Goal: Complete application form: Complete application form

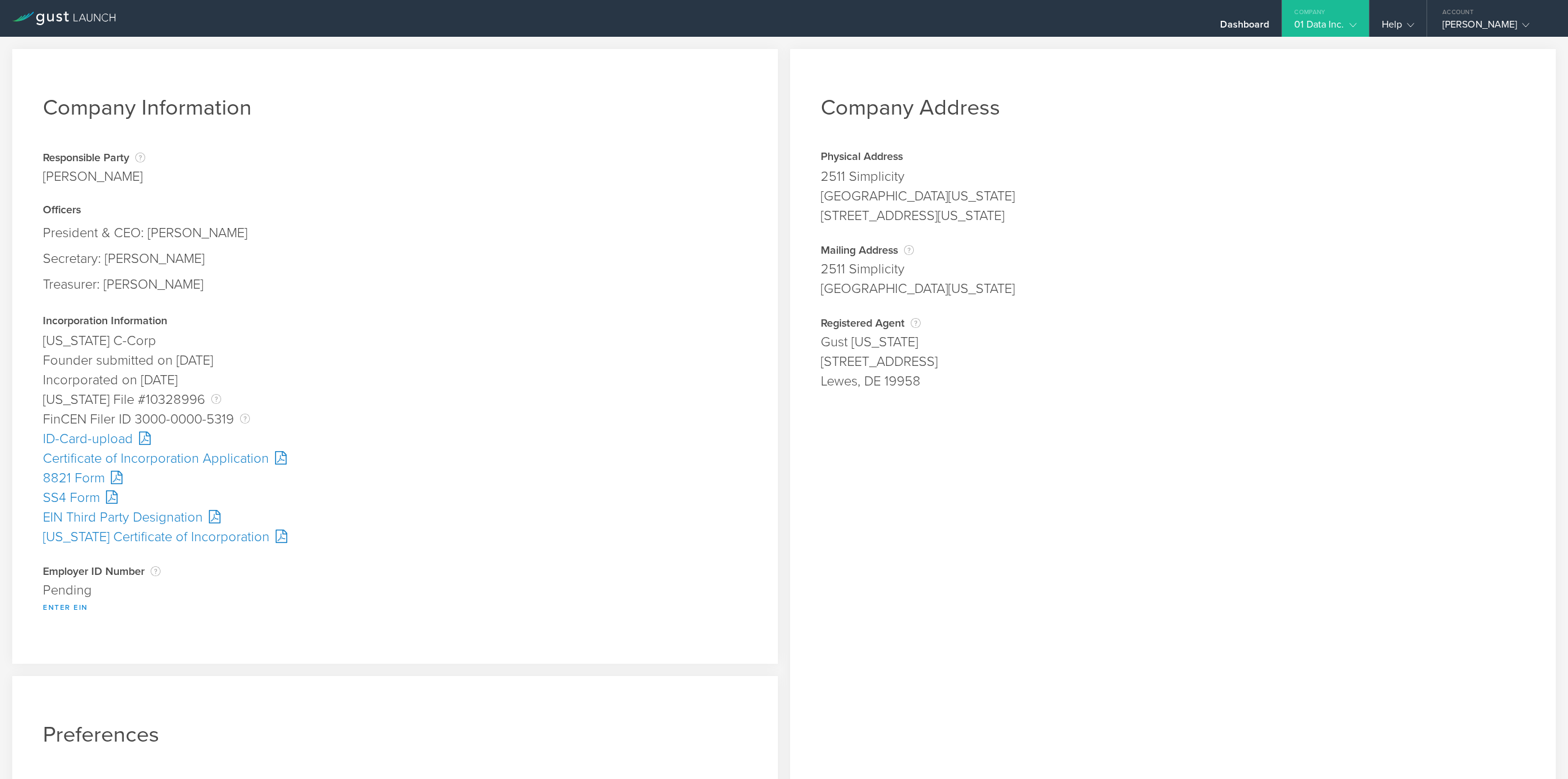
click at [69, 606] on button "Enter EIN" at bounding box center [65, 607] width 45 height 14
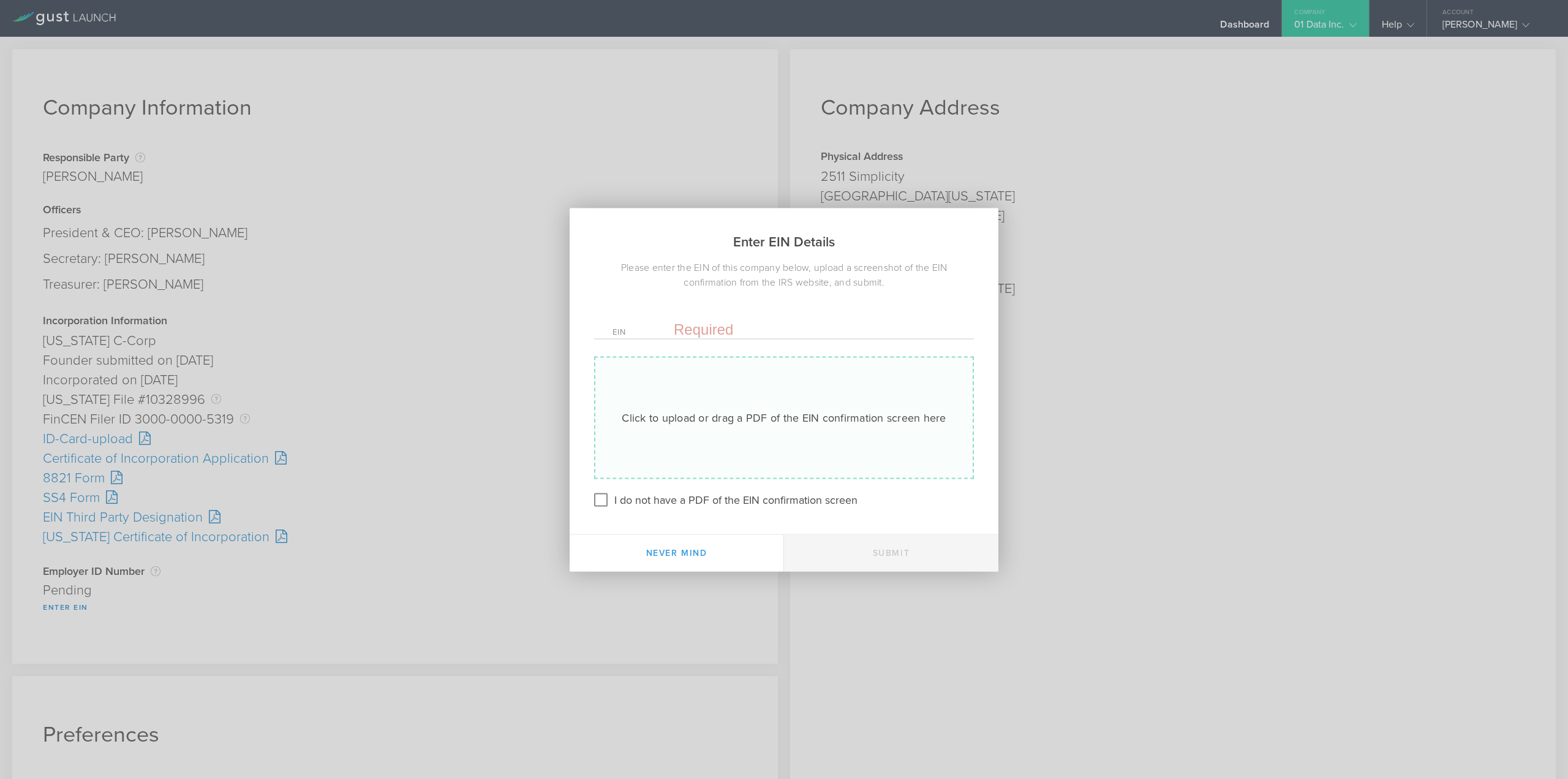
click at [742, 405] on div "Click to upload or drag a PDF of the EIN confirmation screen here Uploading" at bounding box center [784, 417] width 380 height 123
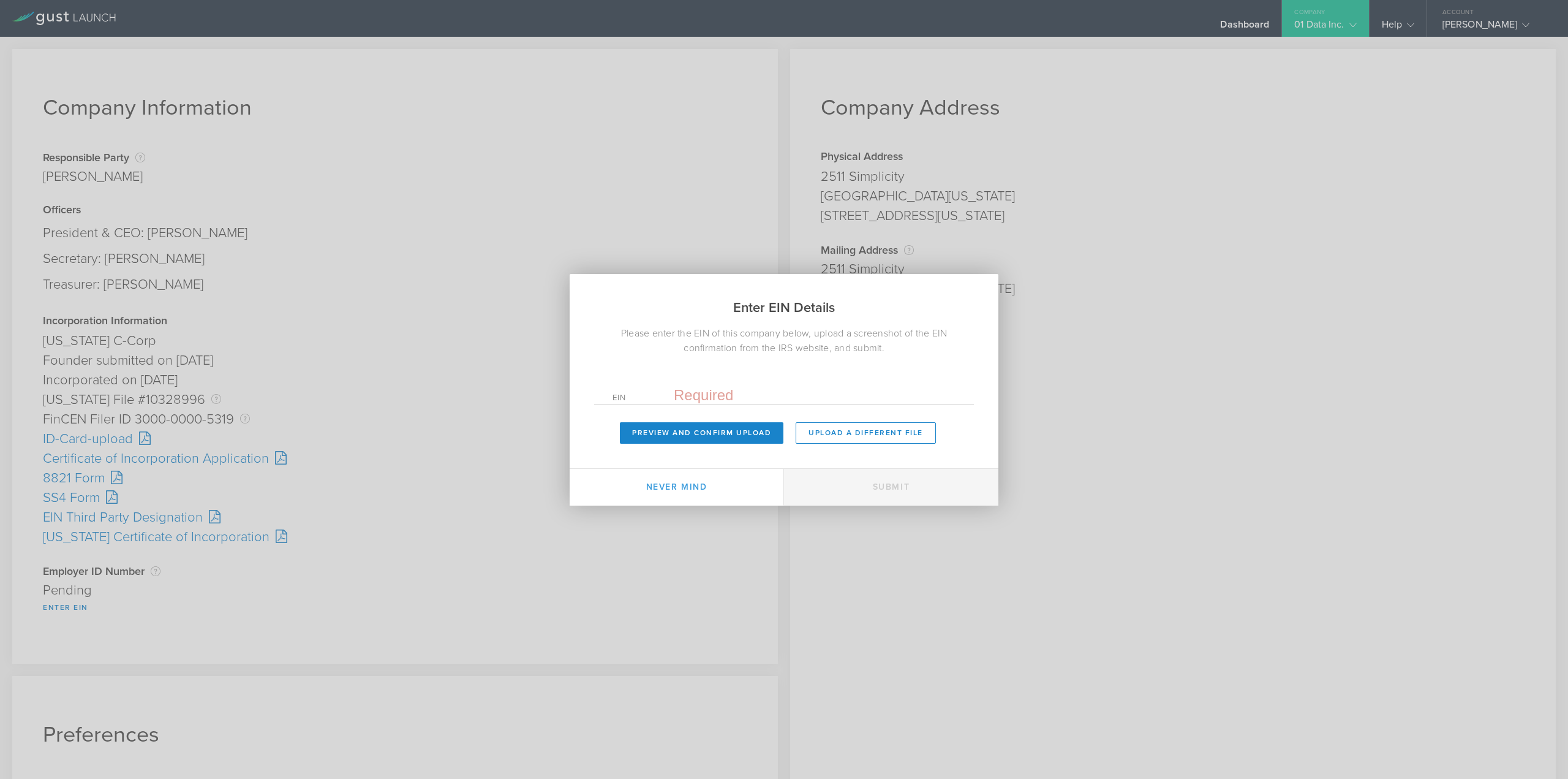
click at [718, 394] on input "text" at bounding box center [814, 395] width 282 height 18
click at [673, 439] on button "Preview and Confirm Upload" at bounding box center [701, 433] width 164 height 22
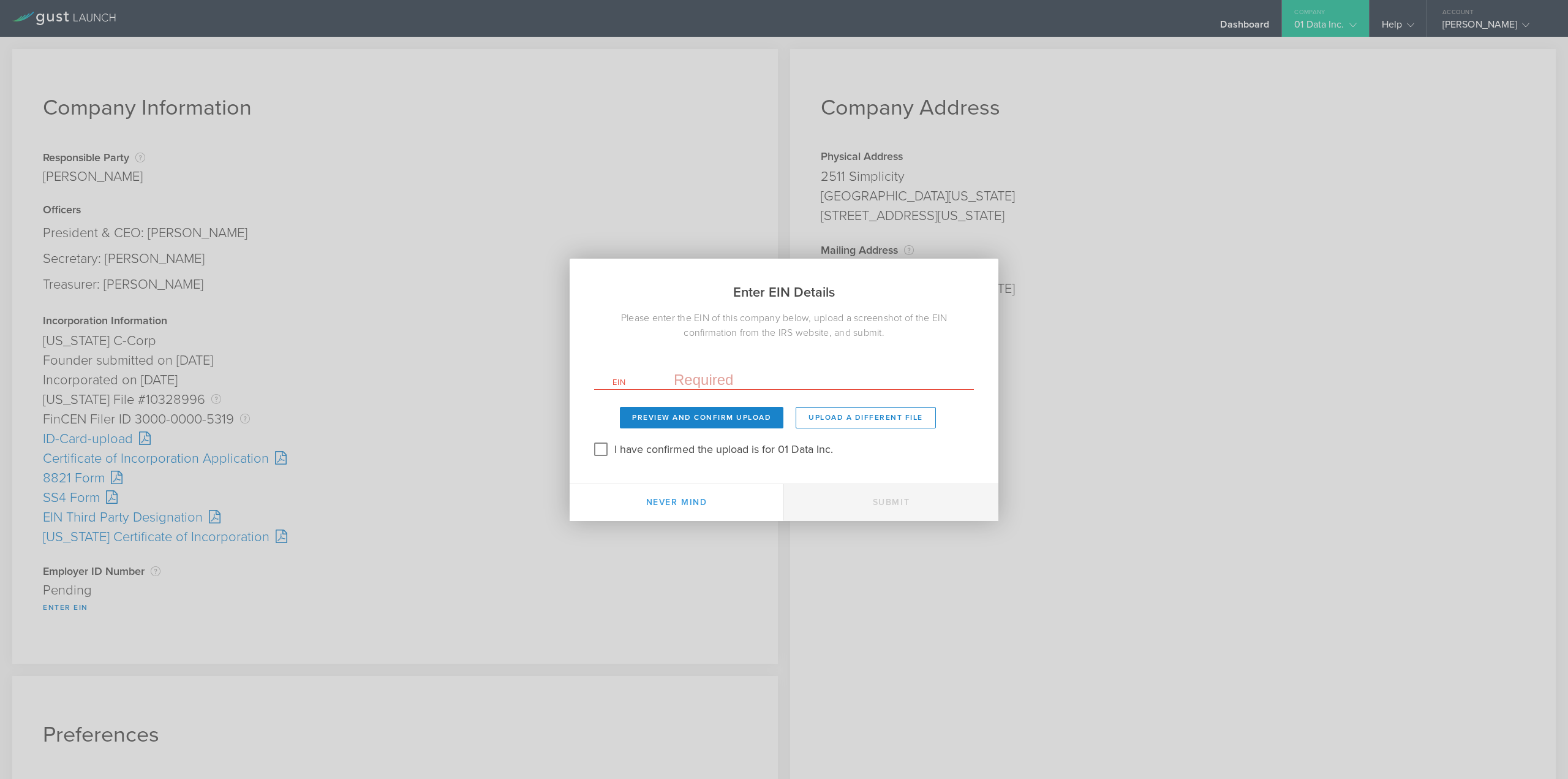
click at [701, 386] on input "text" at bounding box center [814, 379] width 282 height 18
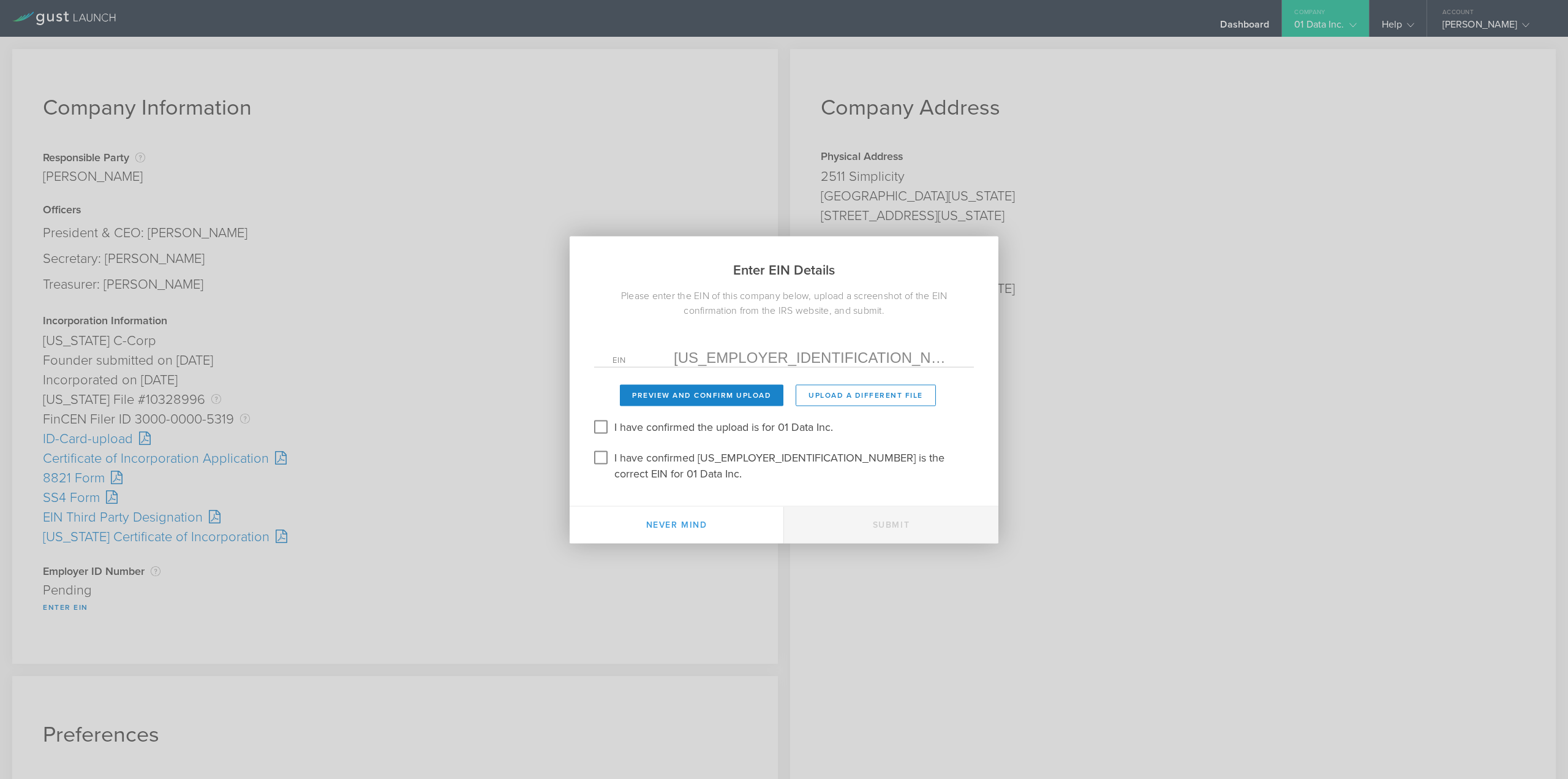
type input "[US_EMPLOYER_IDENTIFICATION_NUMBER]"
click at [606, 434] on input "I have confirmed the upload is for 01 Data Inc." at bounding box center [601, 426] width 20 height 20
checkbox input "true"
click at [600, 461] on input "I have confirmed 37-2195005 is the correct EIN for 01 Data Inc." at bounding box center [601, 457] width 20 height 20
checkbox input "true"
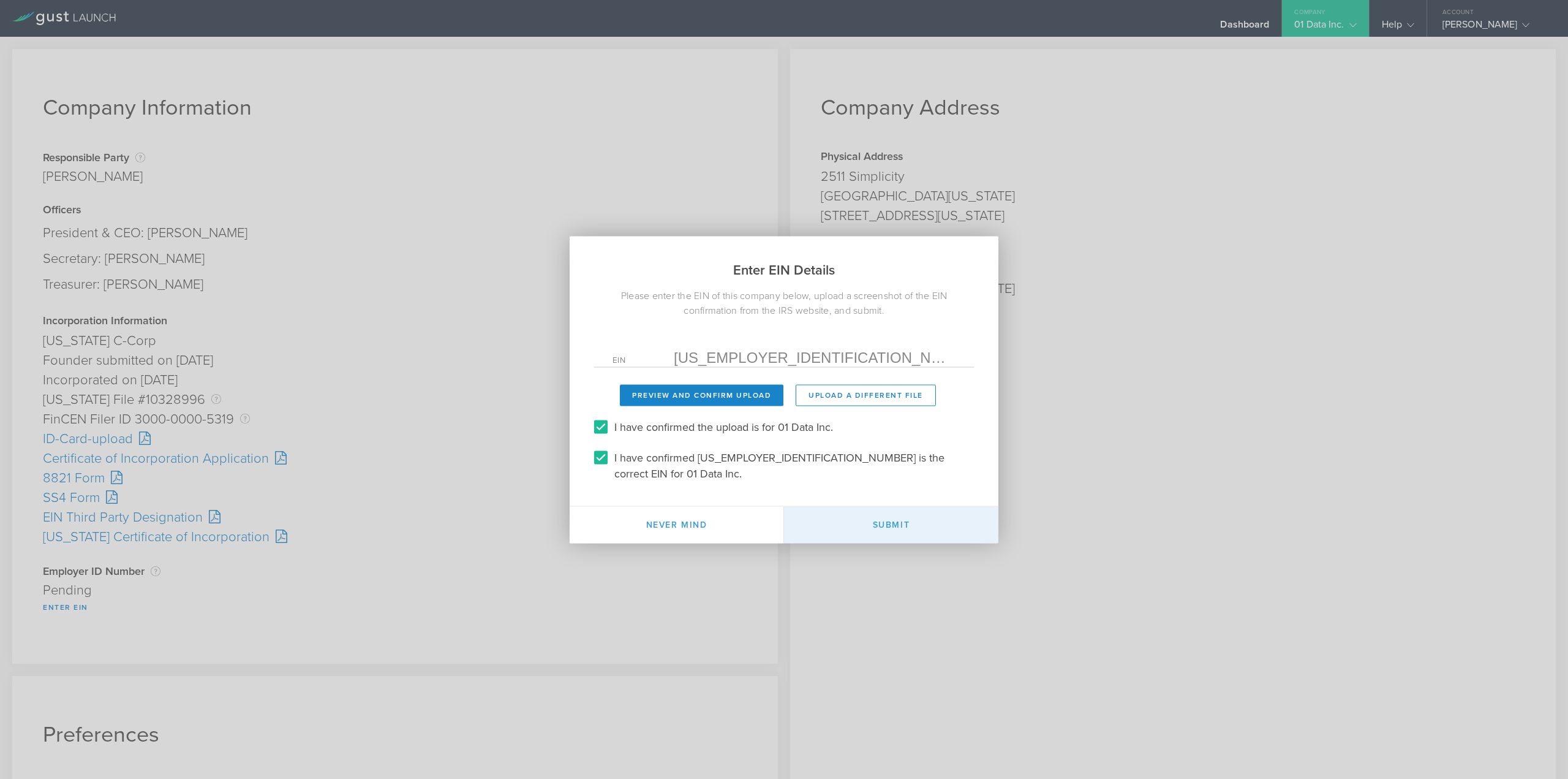
click at [932, 518] on button "Submit" at bounding box center [891, 524] width 215 height 37
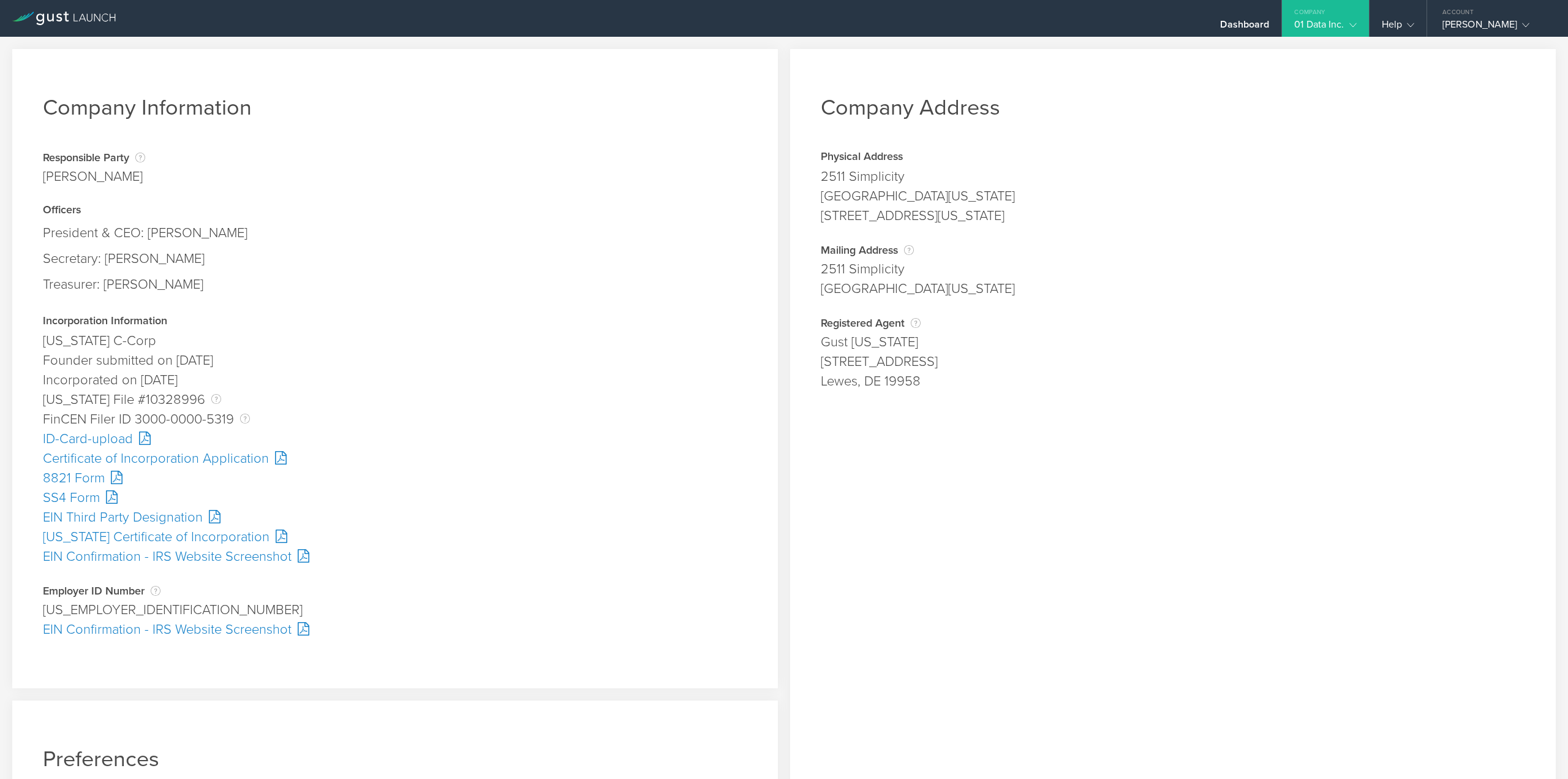
click at [93, 603] on div "[US_EMPLOYER_IDENTIFICATION_NUMBER]" at bounding box center [395, 610] width 705 height 20
copy div "2195005"
